Goal: Check status: Check status

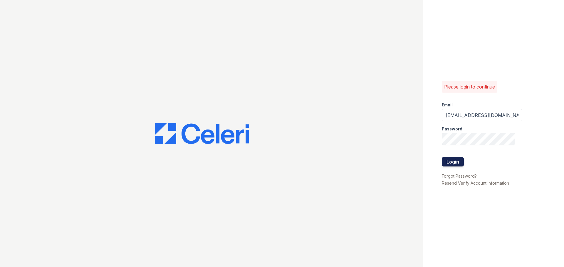
click at [460, 164] on button "Login" at bounding box center [452, 161] width 22 height 9
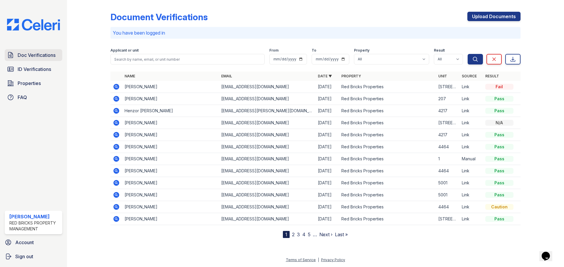
click at [52, 58] on span "Doc Verifications" at bounding box center [37, 55] width 38 height 7
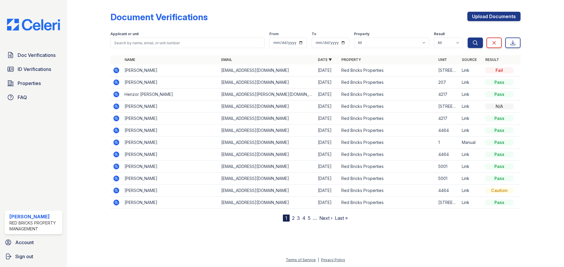
click at [117, 82] on icon at bounding box center [116, 82] width 7 height 7
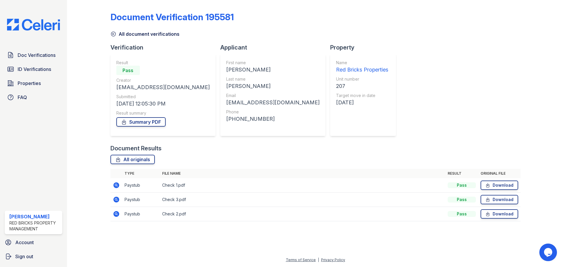
click at [116, 184] on icon at bounding box center [116, 185] width 7 height 7
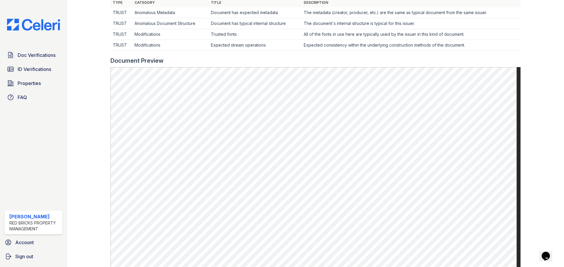
scroll to position [164, 0]
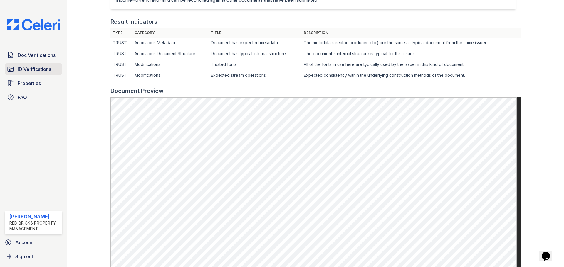
click at [41, 72] on span "ID Verifications" at bounding box center [34, 69] width 33 height 7
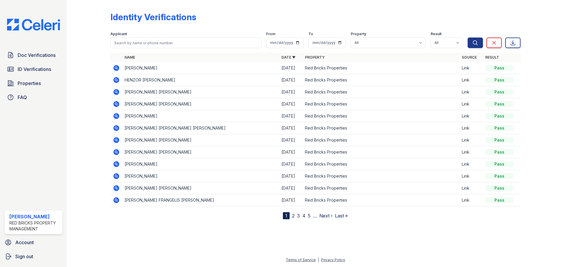
click at [116, 66] on icon at bounding box center [116, 68] width 6 height 6
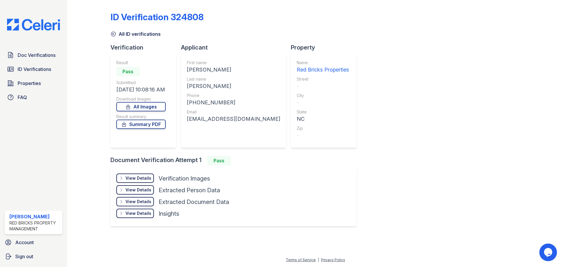
click at [137, 180] on div "View Details" at bounding box center [138, 179] width 26 height 6
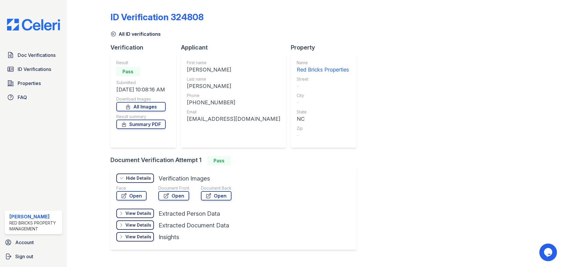
scroll to position [11, 0]
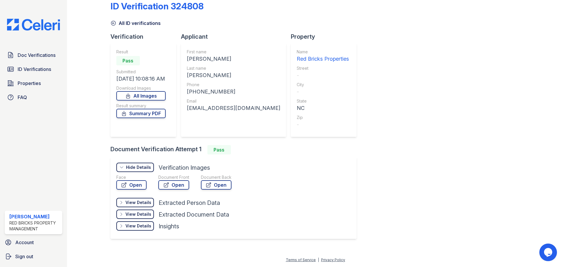
click at [129, 180] on div "Face" at bounding box center [131, 178] width 30 height 6
click at [129, 185] on link "Open" at bounding box center [131, 185] width 30 height 9
click at [172, 184] on link "Open" at bounding box center [173, 185] width 31 height 9
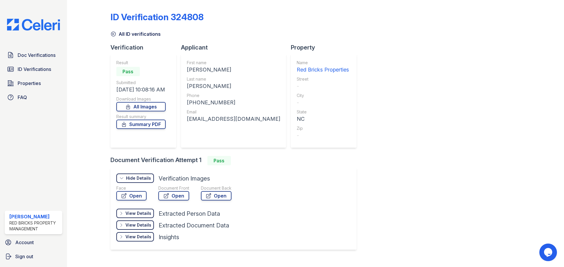
click at [194, 70] on div "JASMINE KEARA" at bounding box center [233, 70] width 93 height 8
drag, startPoint x: 196, startPoint y: 69, endPoint x: 188, endPoint y: 87, distance: 19.2
click at [188, 87] on div "HARRINGTON" at bounding box center [233, 86] width 93 height 8
click at [201, 87] on div "HARRINGTON" at bounding box center [233, 86] width 93 height 8
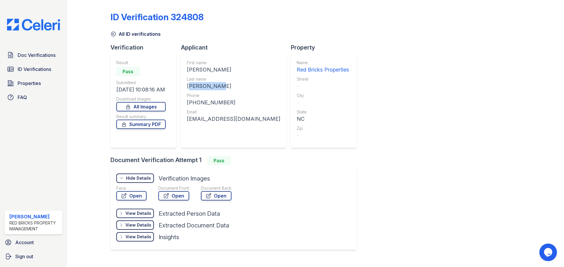
click at [201, 87] on div "HARRINGTON" at bounding box center [233, 86] width 93 height 8
copy div "HARRINGTON"
